Goal: Task Accomplishment & Management: Use online tool/utility

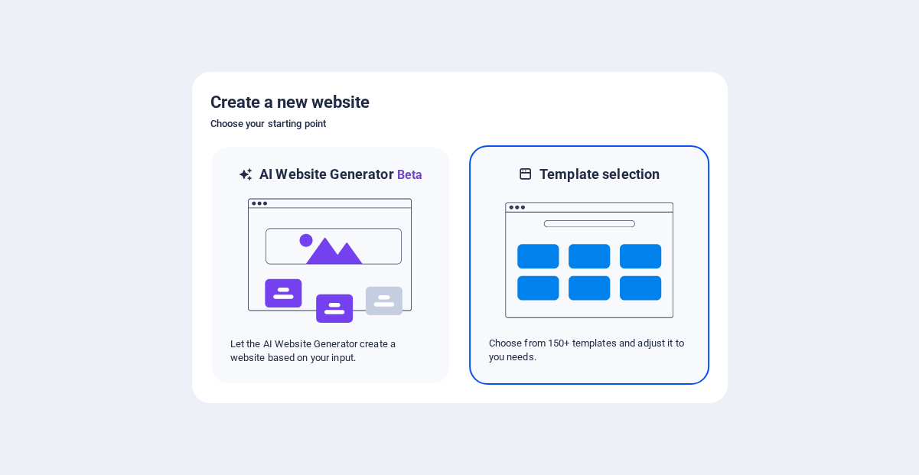
click at [604, 171] on h6 "Template selection" at bounding box center [600, 174] width 120 height 18
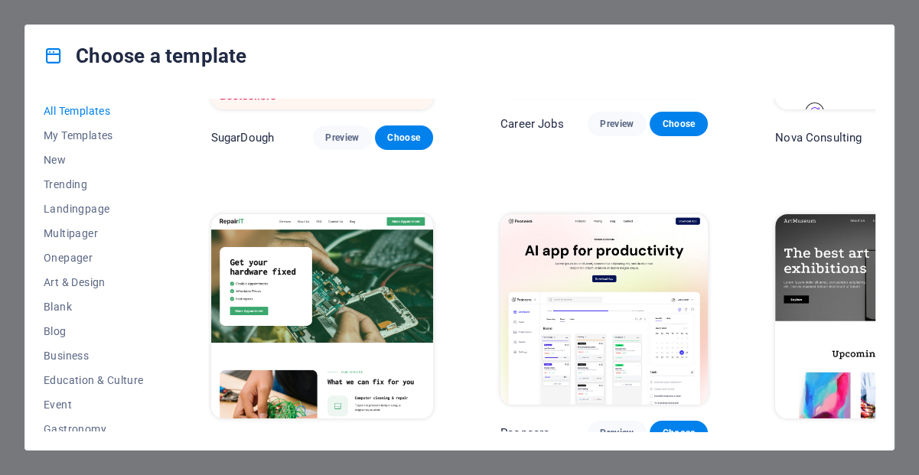
scroll to position [201, 0]
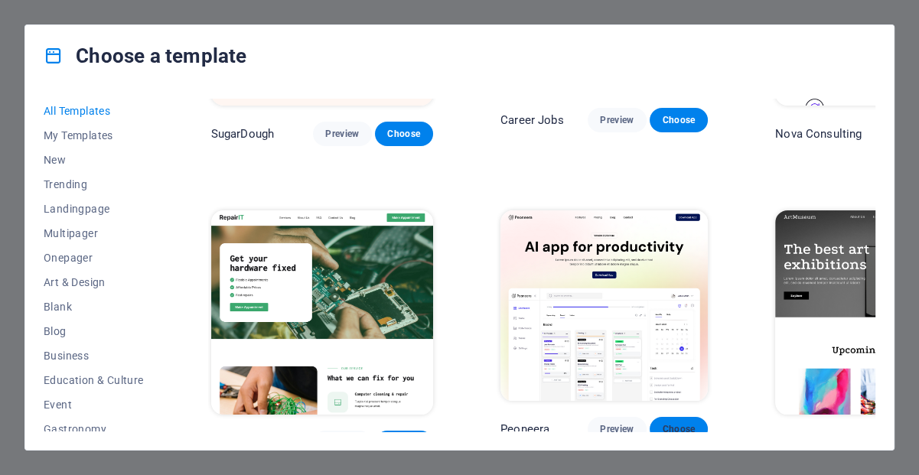
click at [662, 423] on span "Choose" at bounding box center [679, 429] width 34 height 12
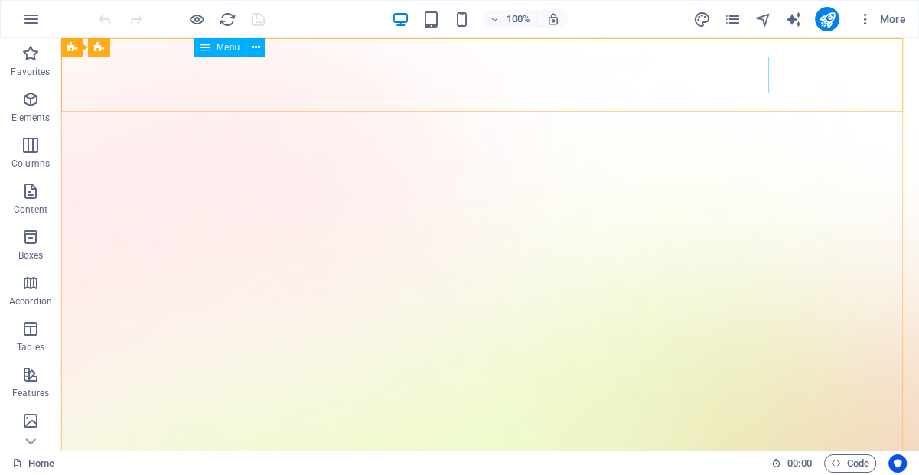
click at [231, 54] on div "Menu" at bounding box center [220, 47] width 52 height 18
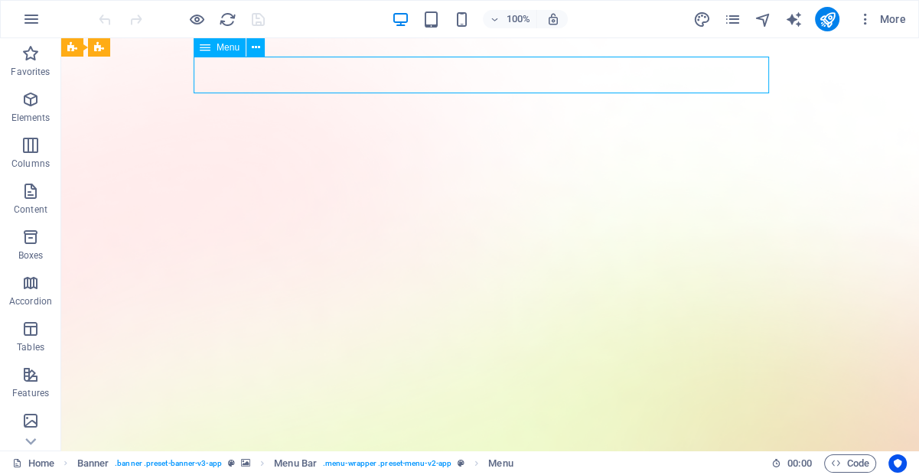
click at [207, 54] on icon at bounding box center [205, 47] width 11 height 18
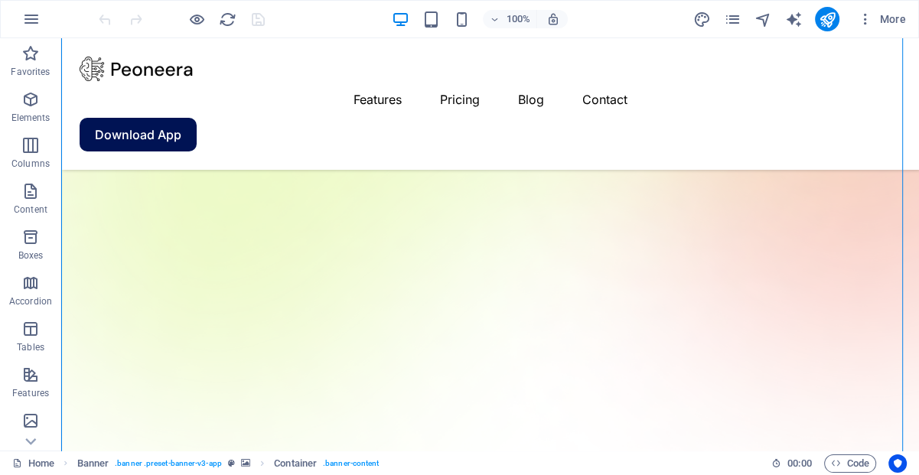
scroll to position [438, 0]
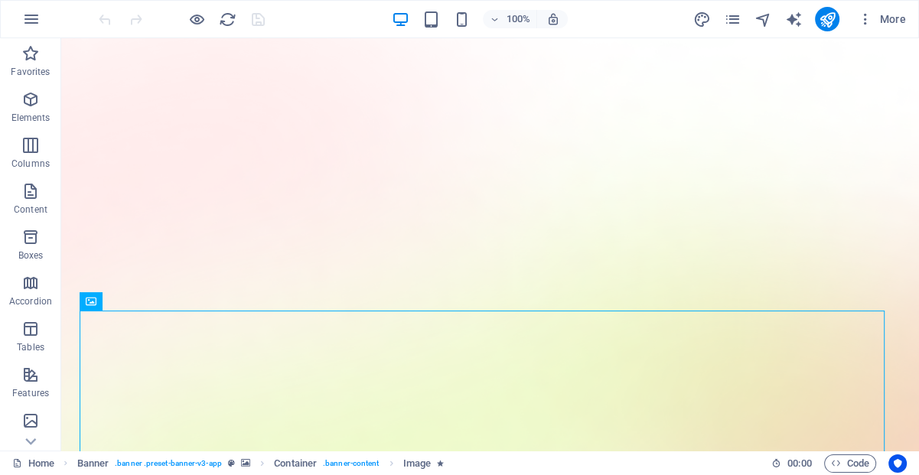
scroll to position [0, 0]
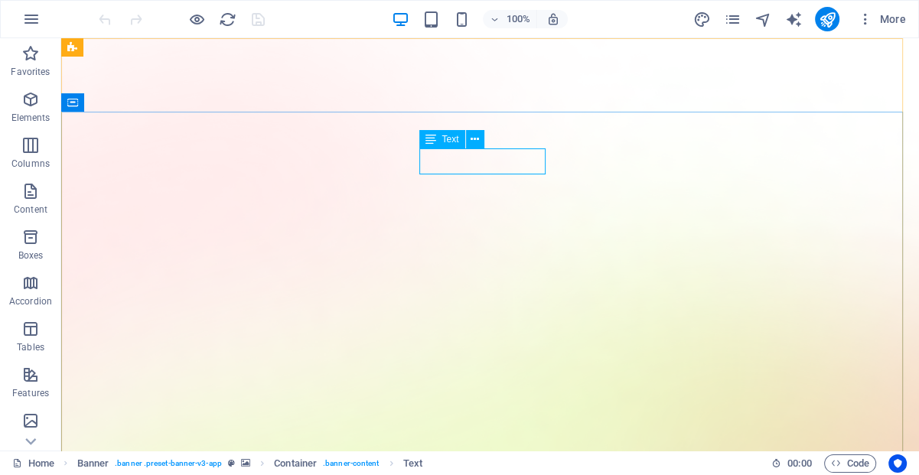
click at [428, 145] on icon at bounding box center [431, 139] width 11 height 18
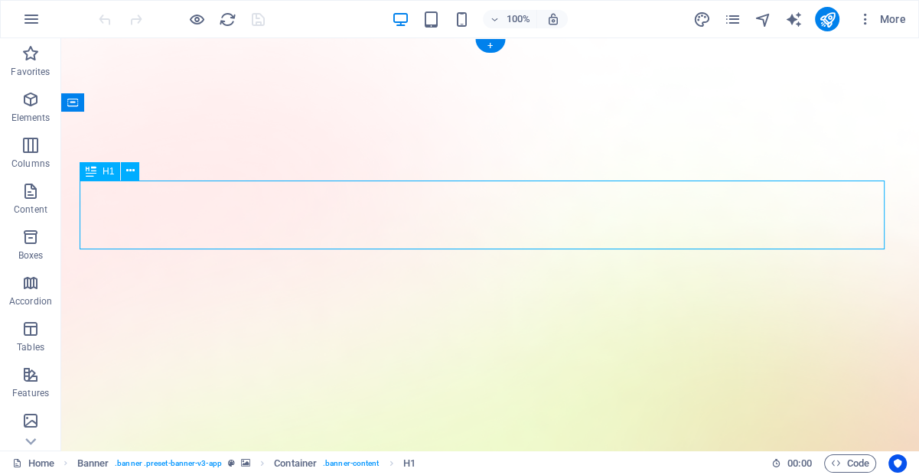
drag, startPoint x: 119, startPoint y: 213, endPoint x: 338, endPoint y: 206, distance: 219.0
drag, startPoint x: 837, startPoint y: 220, endPoint x: 612, endPoint y: 240, distance: 225.9
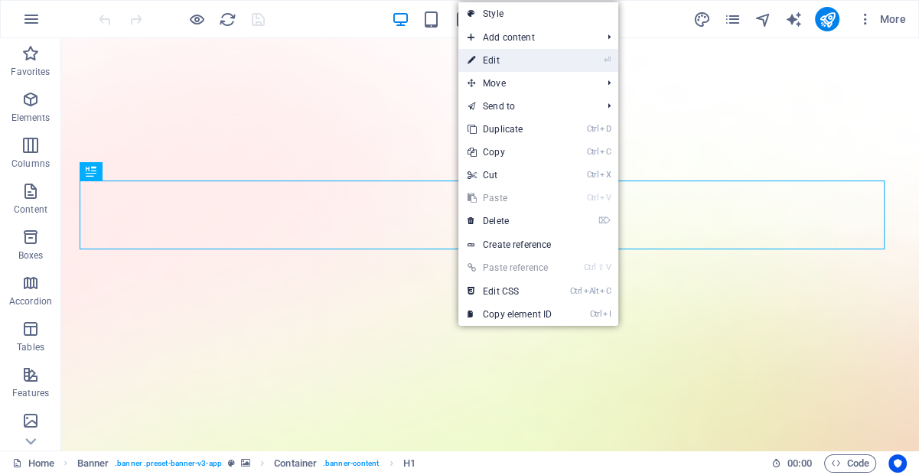
click at [499, 60] on link "⏎ Edit" at bounding box center [510, 60] width 103 height 23
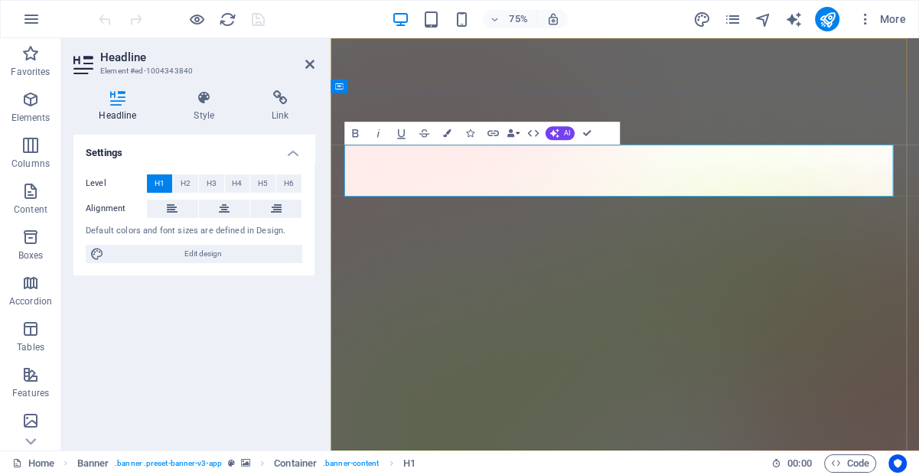
drag, startPoint x: 1076, startPoint y: 211, endPoint x: 971, endPoint y: 208, distance: 104.9
drag, startPoint x: 1071, startPoint y: 228, endPoint x: 348, endPoint y: 240, distance: 723.5
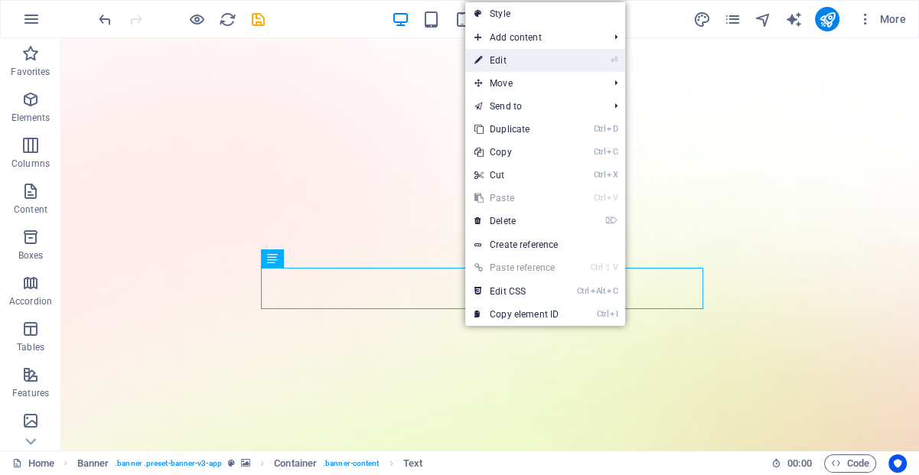
click at [495, 59] on link "⏎ Edit" at bounding box center [516, 60] width 103 height 23
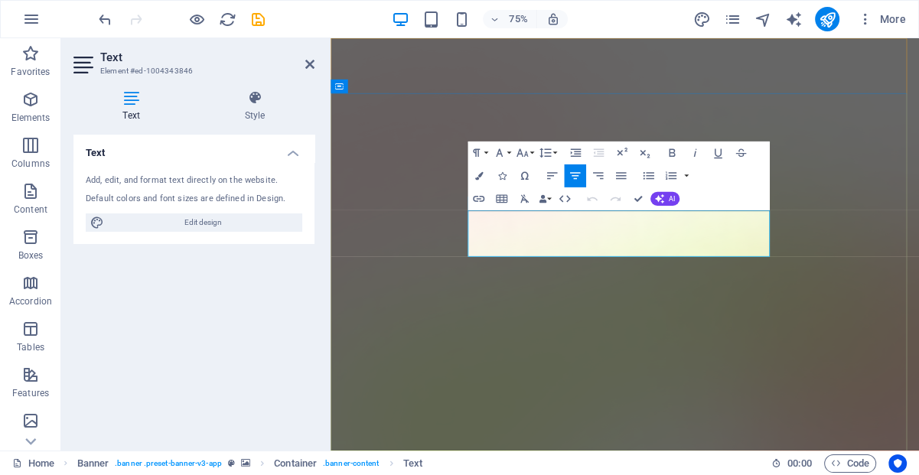
drag, startPoint x: 742, startPoint y: 319, endPoint x: 517, endPoint y: 275, distance: 229.4
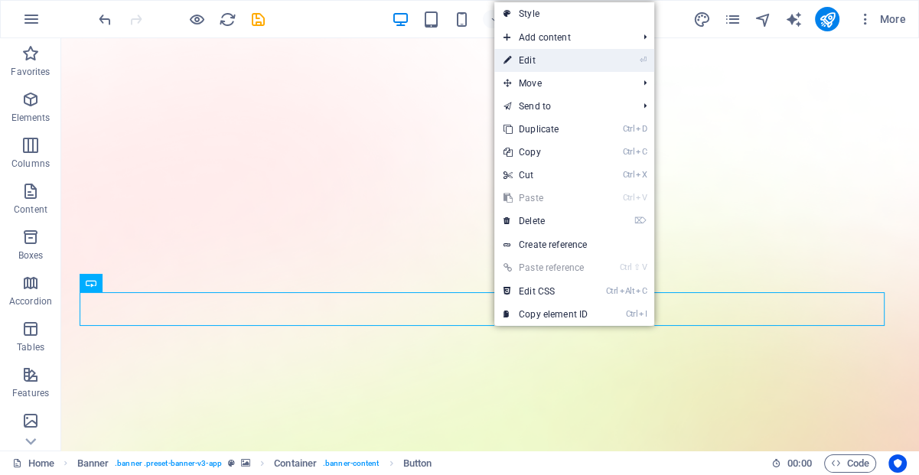
click at [540, 60] on link "⏎ Edit" at bounding box center [546, 60] width 103 height 23
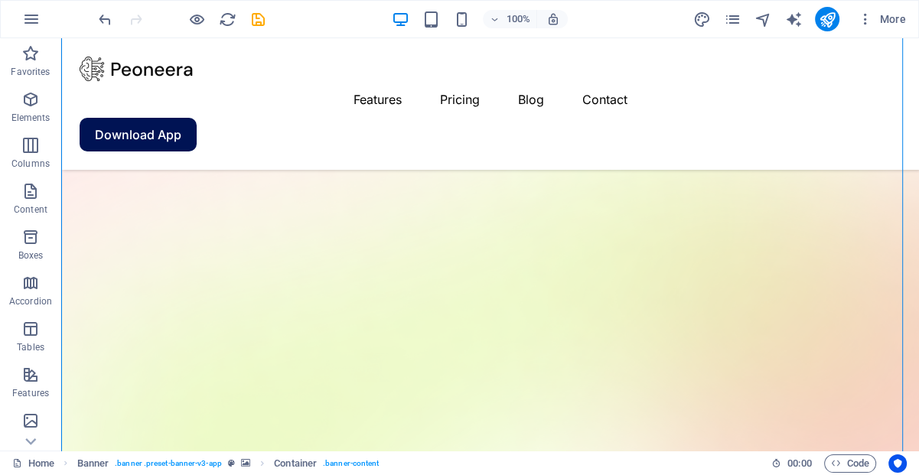
scroll to position [188, 0]
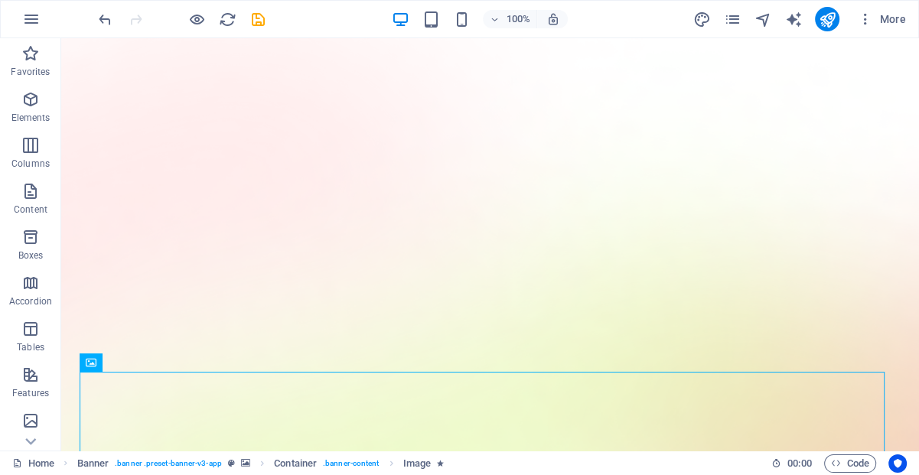
scroll to position [0, 0]
click at [88, 367] on icon at bounding box center [91, 363] width 11 height 18
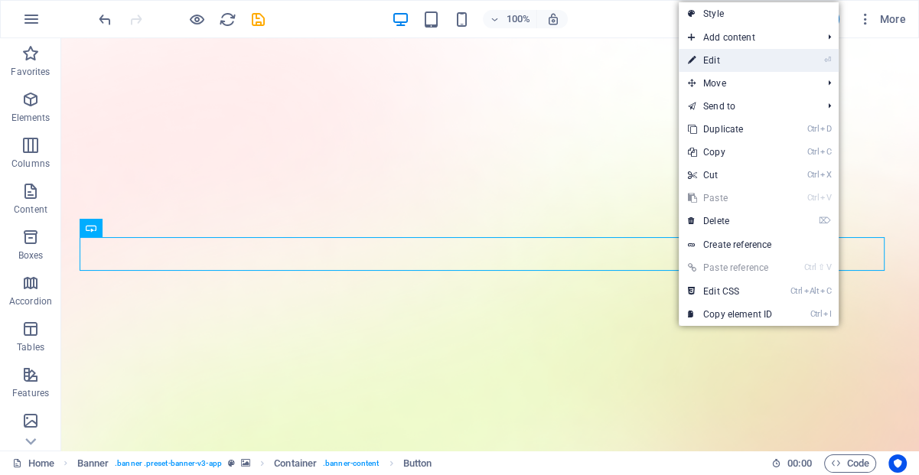
click at [724, 60] on link "⏎ Edit" at bounding box center [730, 60] width 103 height 23
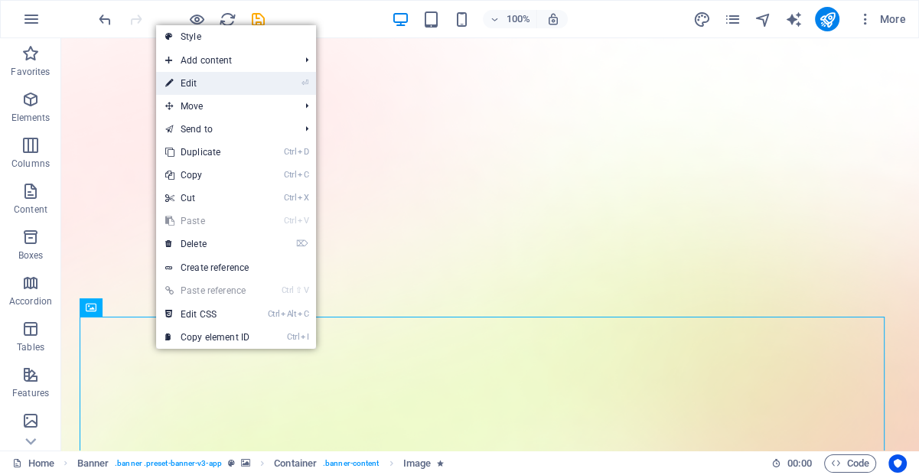
click at [192, 81] on link "⏎ Edit" at bounding box center [207, 83] width 103 height 23
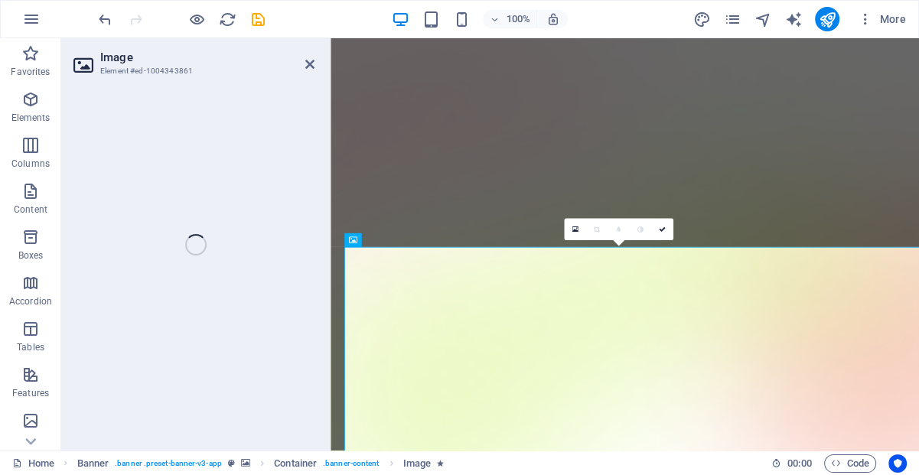
select select "%"
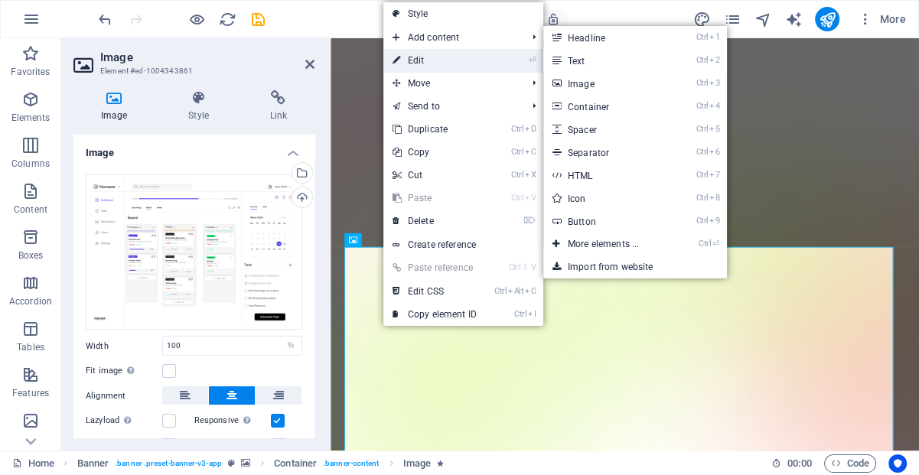
click at [434, 60] on link "⏎ Edit" at bounding box center [435, 60] width 103 height 23
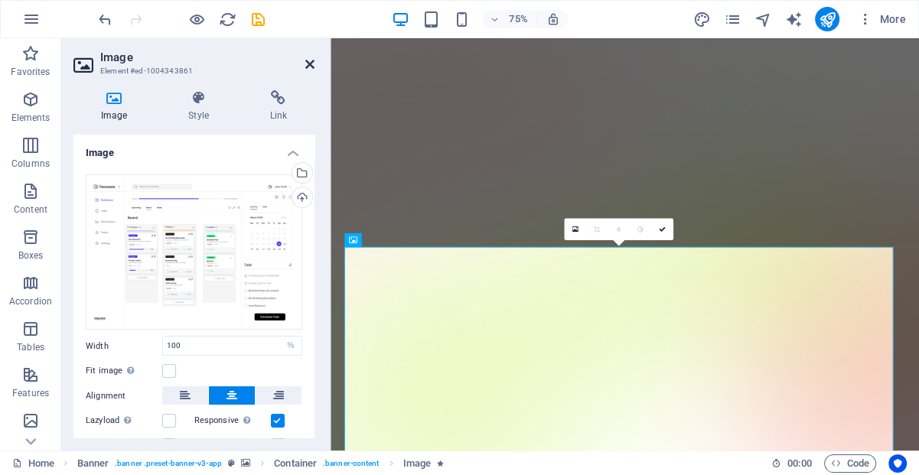
click at [306, 66] on icon at bounding box center [309, 64] width 9 height 12
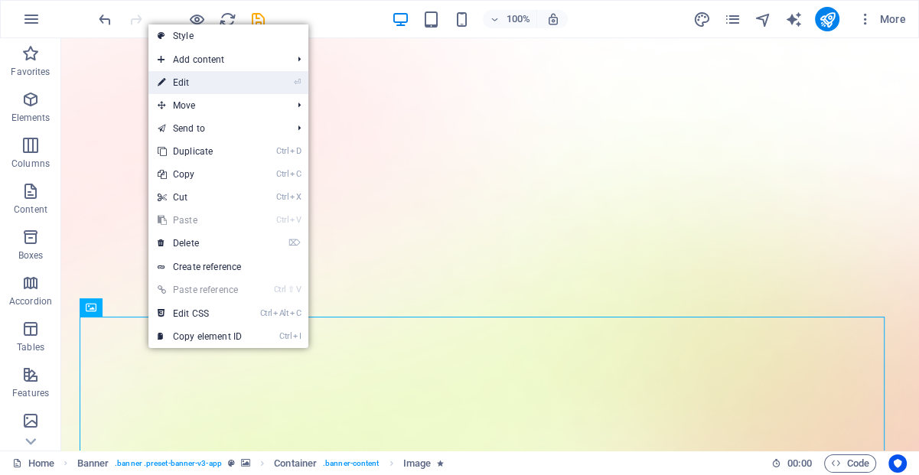
click at [178, 82] on link "⏎ Edit" at bounding box center [200, 82] width 103 height 23
select select "%"
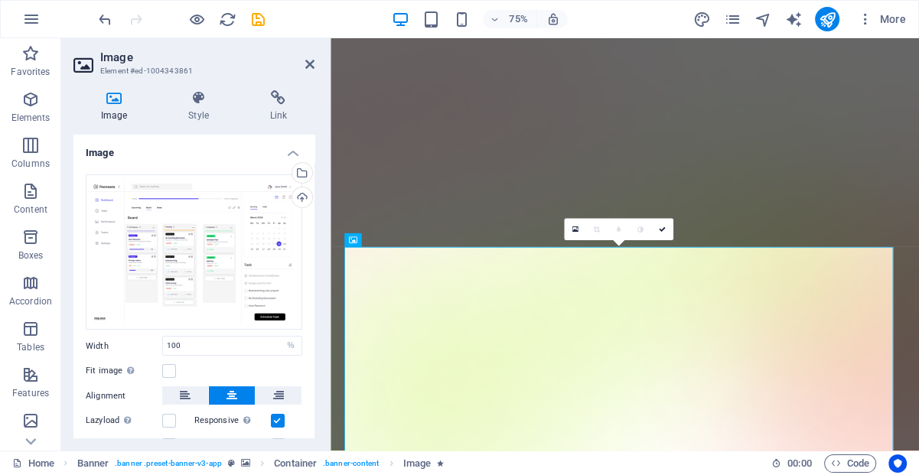
click at [84, 63] on icon at bounding box center [84, 65] width 23 height 24
click at [371, 243] on span "Image" at bounding box center [371, 240] width 19 height 7
click at [127, 145] on h4 "Image" at bounding box center [193, 149] width 241 height 28
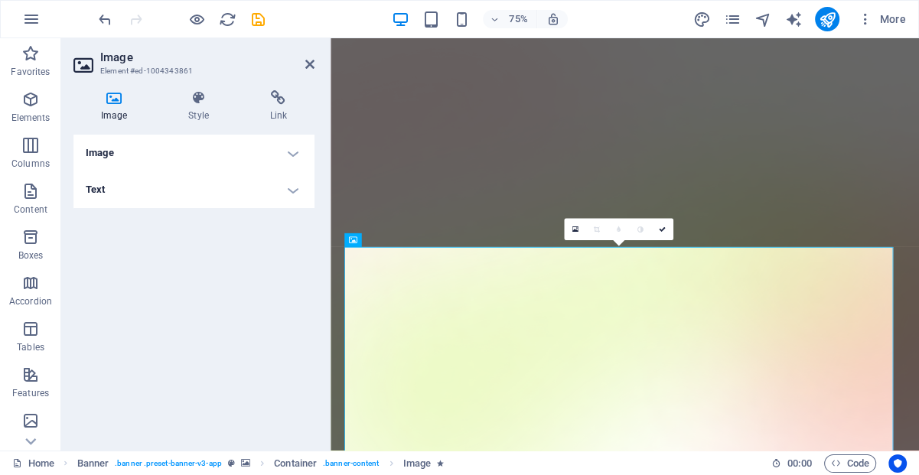
click at [288, 191] on h4 "Text" at bounding box center [193, 189] width 241 height 37
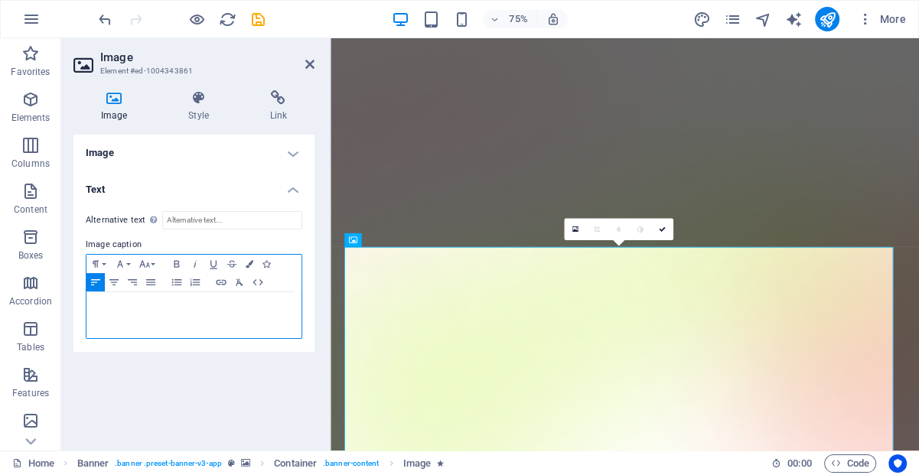
click at [110, 295] on div at bounding box center [194, 315] width 215 height 46
click at [349, 164] on div "Spacer" at bounding box center [366, 162] width 44 height 14
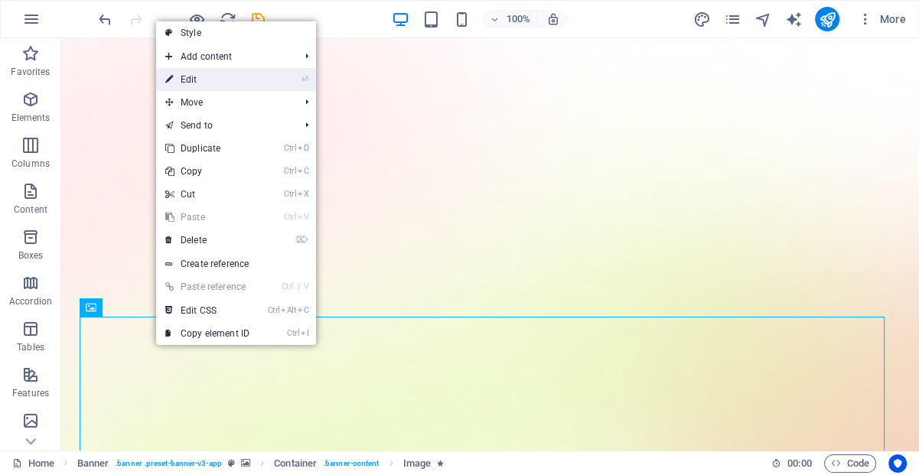
click at [199, 81] on link "⏎ Edit" at bounding box center [207, 79] width 103 height 23
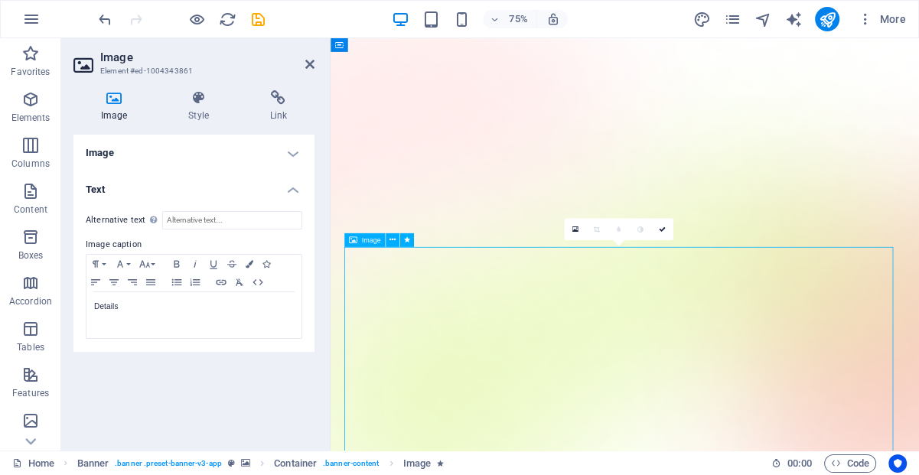
drag, startPoint x: 455, startPoint y: 351, endPoint x: 366, endPoint y: 348, distance: 89.6
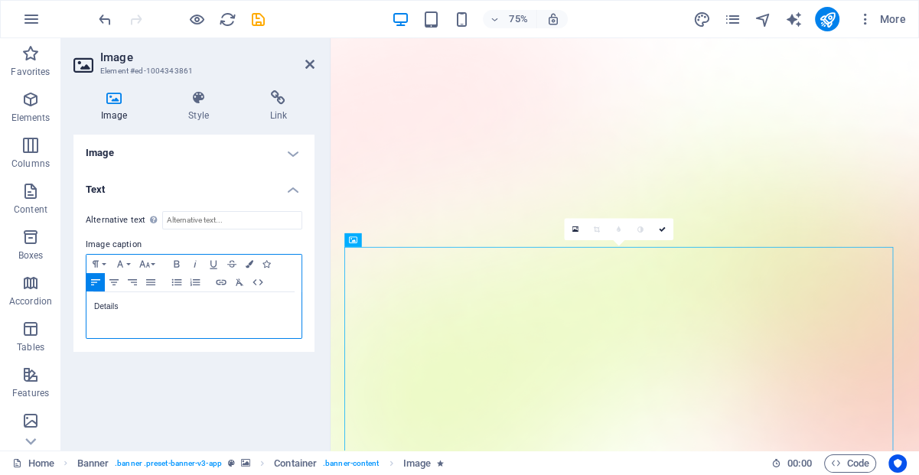
click at [125, 311] on p "Details" at bounding box center [194, 307] width 200 height 14
click at [111, 109] on h4 "Image" at bounding box center [116, 106] width 87 height 32
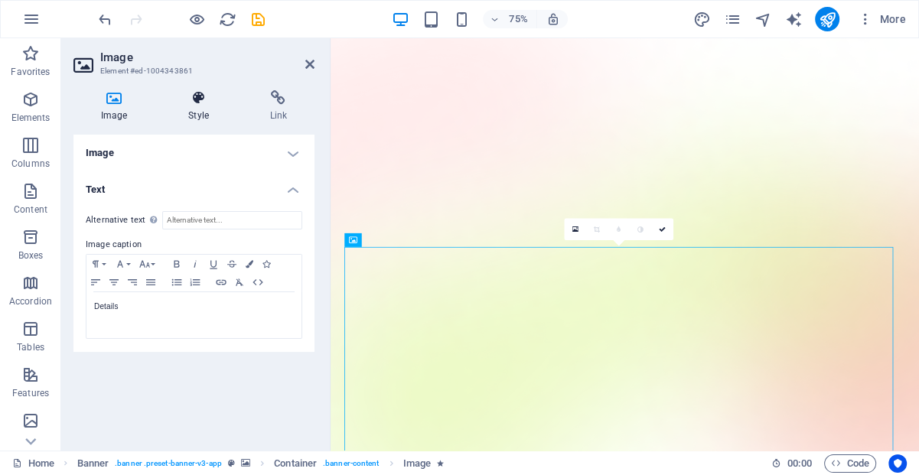
click at [204, 103] on icon at bounding box center [198, 97] width 75 height 15
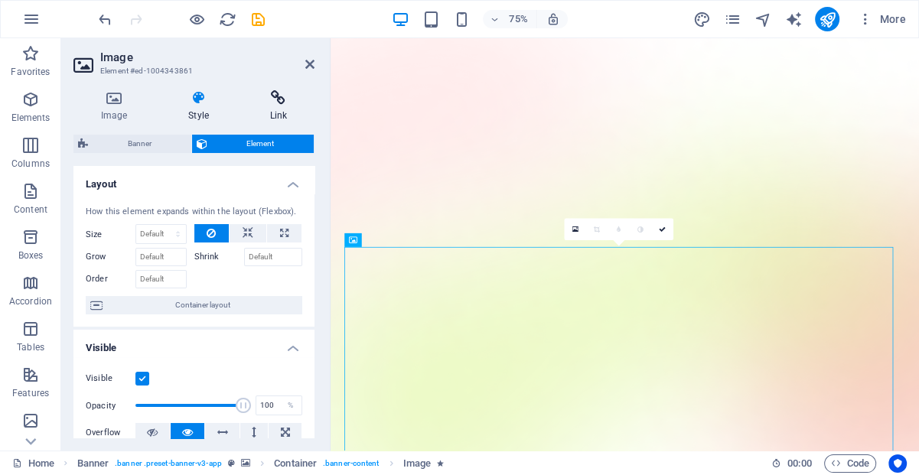
click at [278, 109] on h4 "Link" at bounding box center [279, 106] width 72 height 32
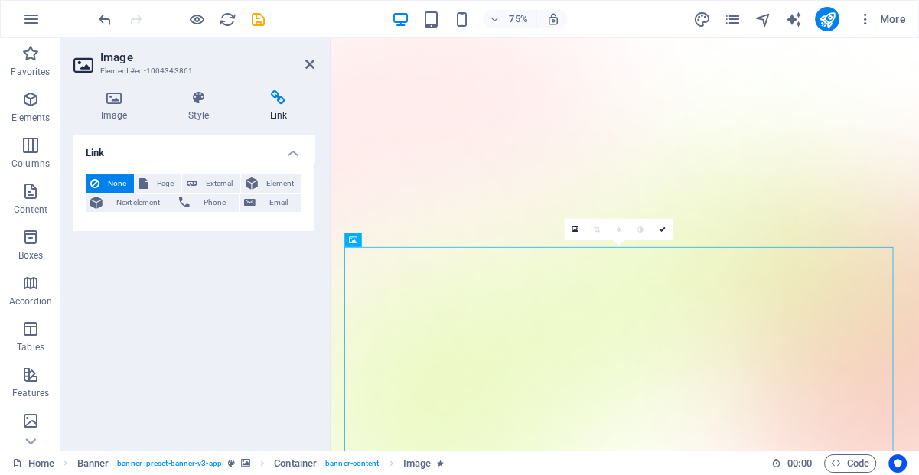
click at [281, 307] on div "Link None Page External Element Next element Phone Email Page Home Features Pri…" at bounding box center [193, 287] width 241 height 304
click at [165, 186] on span "Page" at bounding box center [165, 184] width 24 height 18
select select
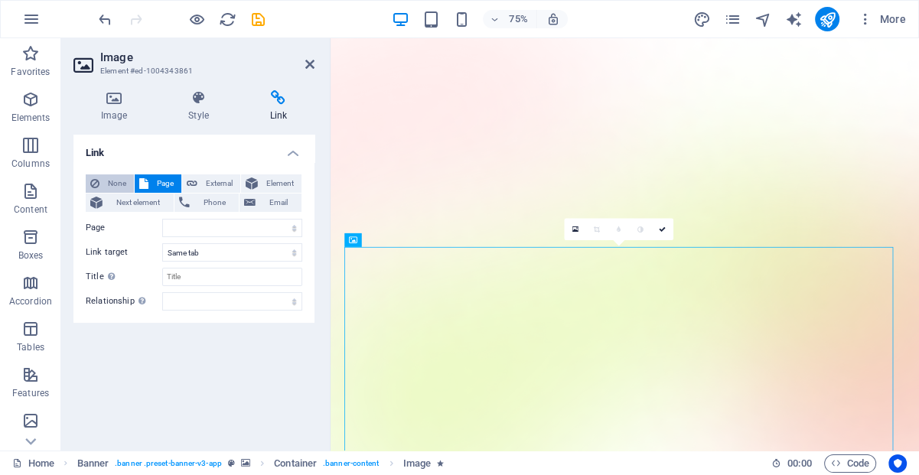
click at [119, 180] on span "None" at bounding box center [116, 184] width 25 height 18
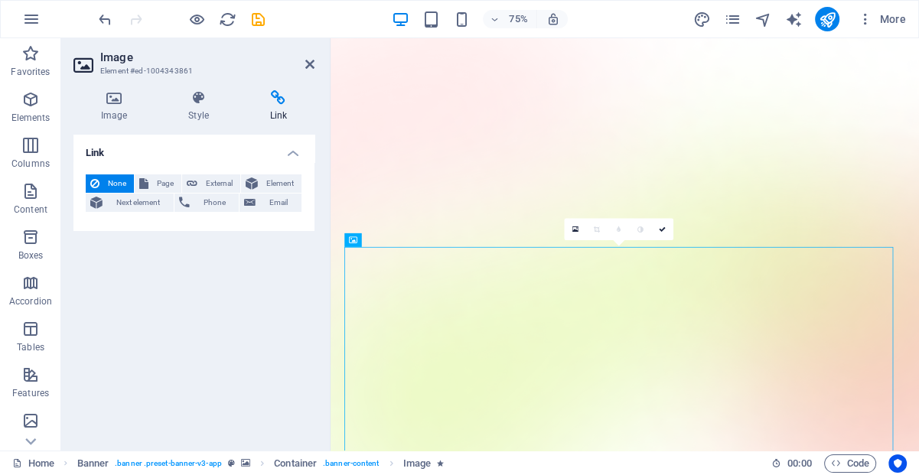
click at [315, 64] on aside "Image Element #ed-1004343861 Image Style Link Image Drag files here, click to c…" at bounding box center [195, 244] width 269 height 413
click at [309, 66] on icon at bounding box center [309, 64] width 9 height 12
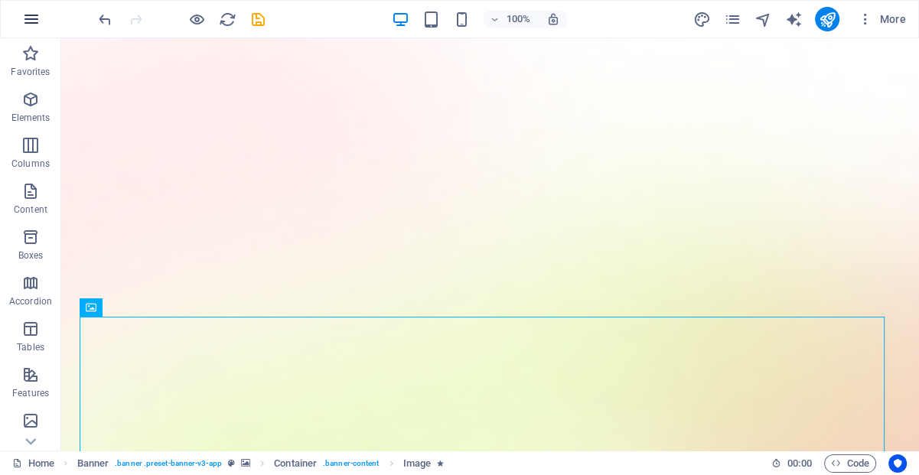
click at [31, 20] on icon "button" at bounding box center [31, 19] width 18 height 18
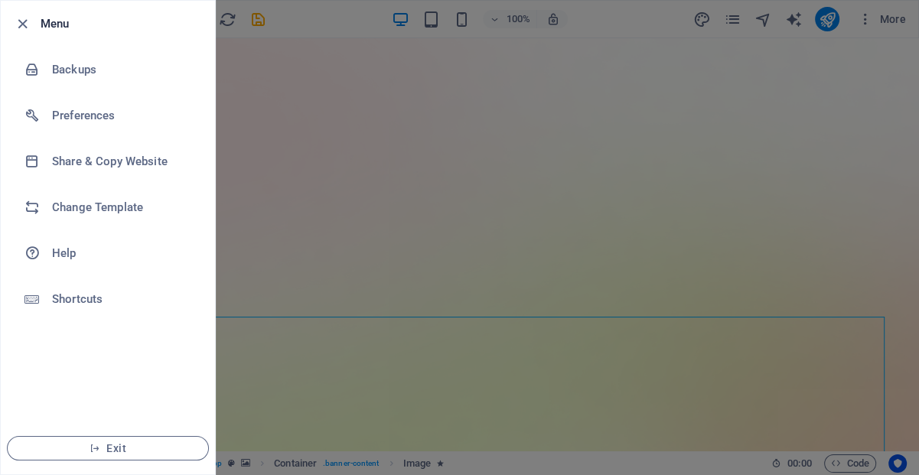
click at [240, 53] on div at bounding box center [459, 237] width 919 height 475
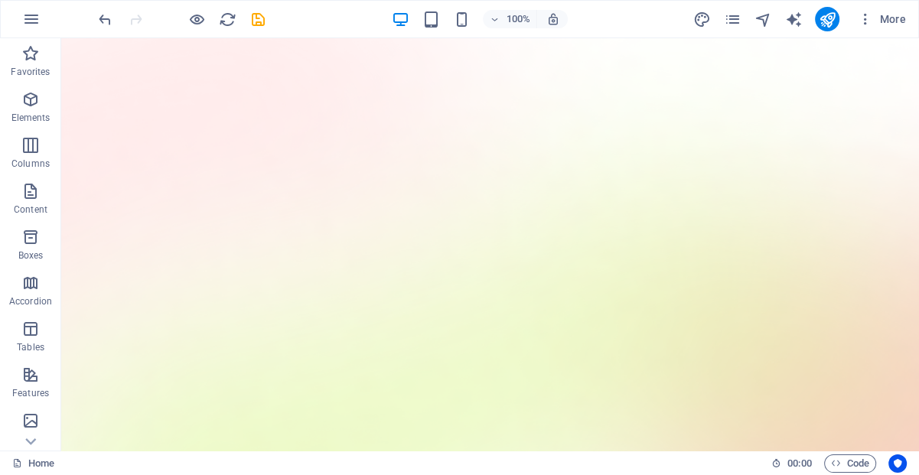
scroll to position [0, 0]
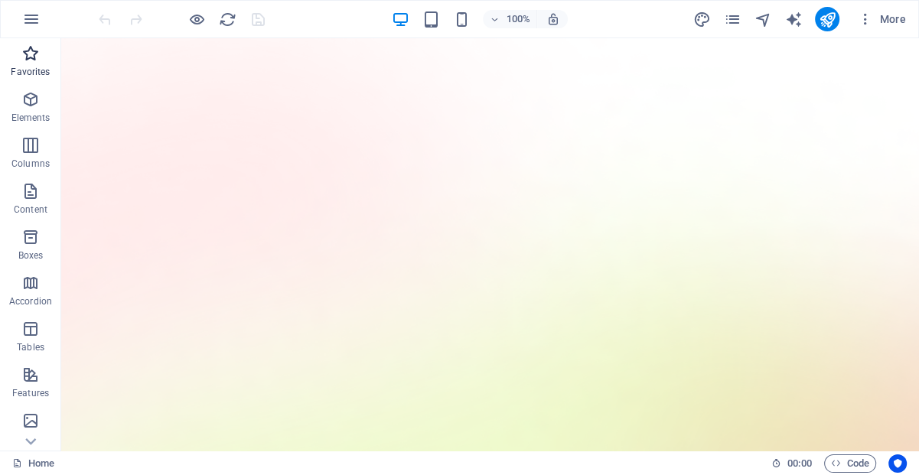
click at [33, 55] on icon "button" at bounding box center [30, 53] width 18 height 18
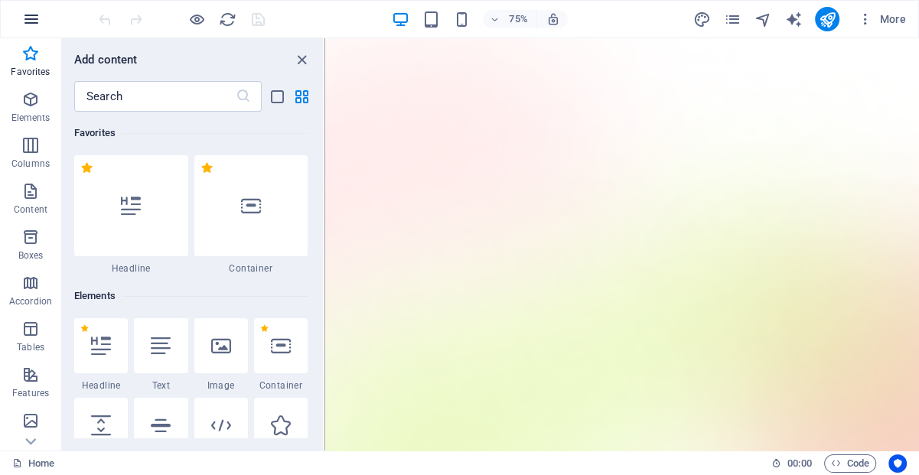
click at [32, 18] on icon "button" at bounding box center [31, 19] width 18 height 18
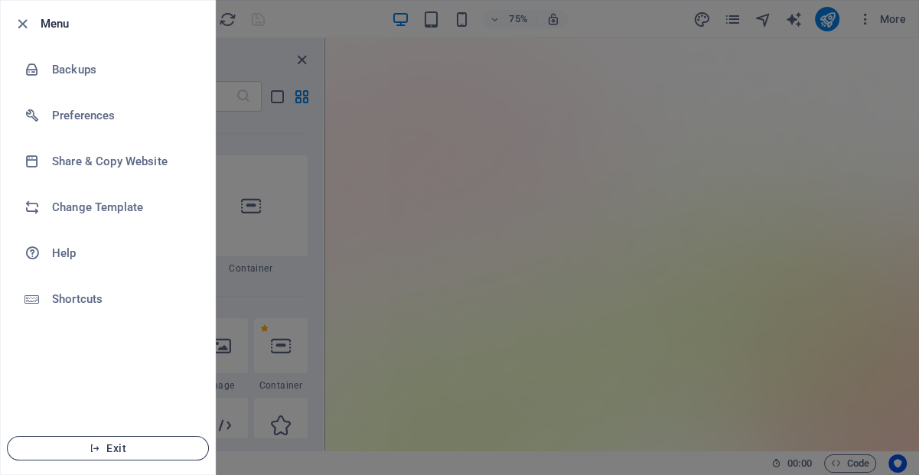
click at [109, 442] on span "Exit" at bounding box center [108, 448] width 176 height 12
